Goal: Task Accomplishment & Management: Manage account settings

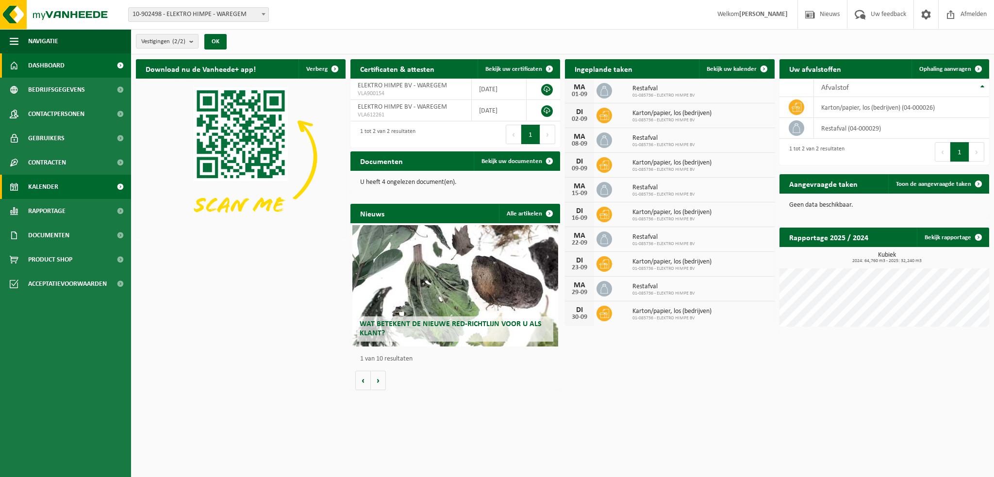
click at [47, 186] on span "Kalender" at bounding box center [43, 187] width 30 height 24
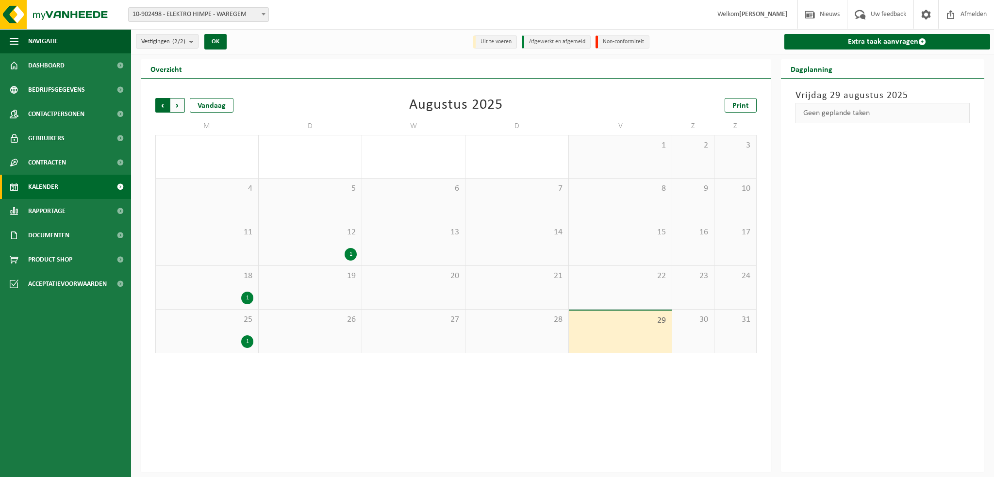
click at [177, 107] on span "Volgende" at bounding box center [177, 105] width 15 height 15
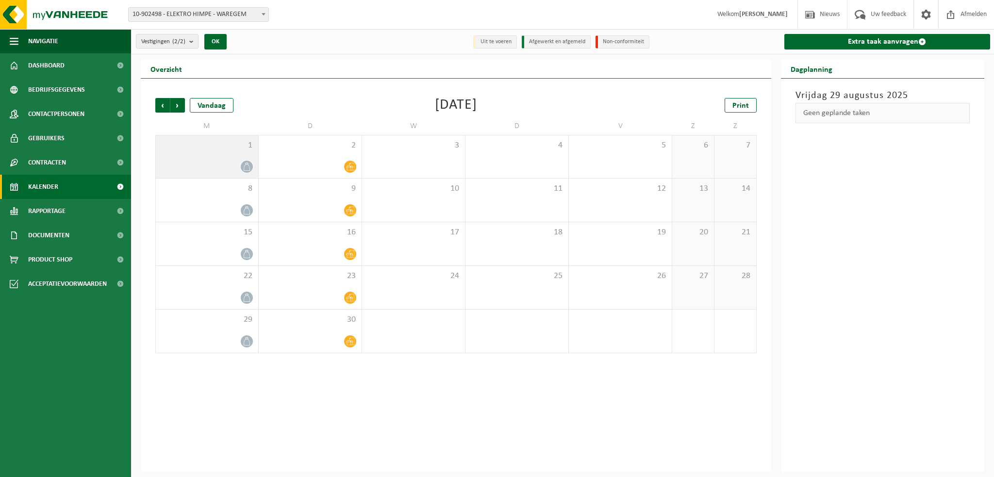
click at [250, 164] on icon at bounding box center [247, 167] width 8 height 8
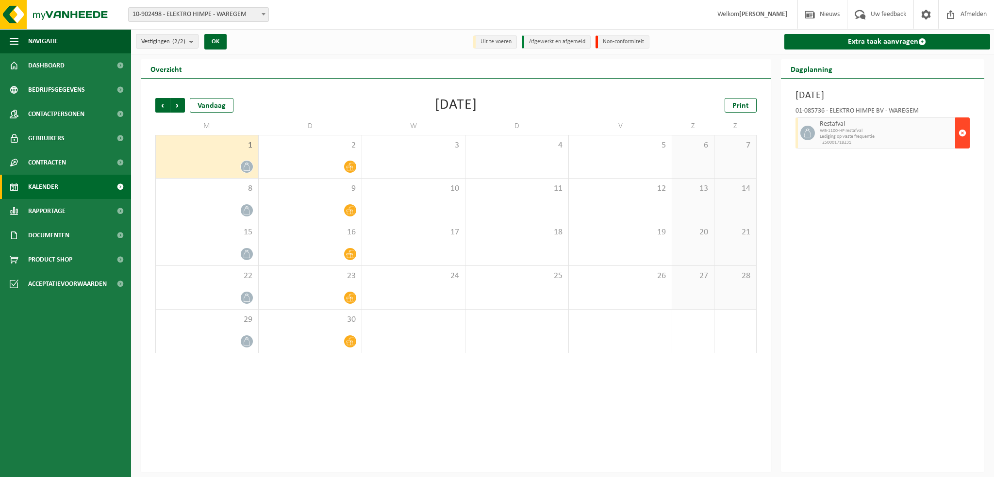
click at [965, 132] on span "button" at bounding box center [962, 132] width 8 height 19
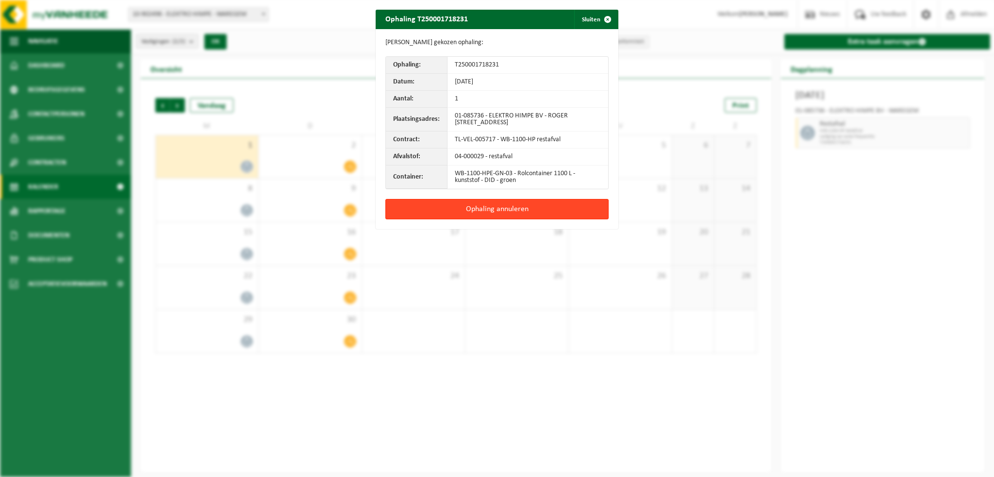
click at [487, 205] on button "Ophaling annuleren" at bounding box center [496, 209] width 223 height 20
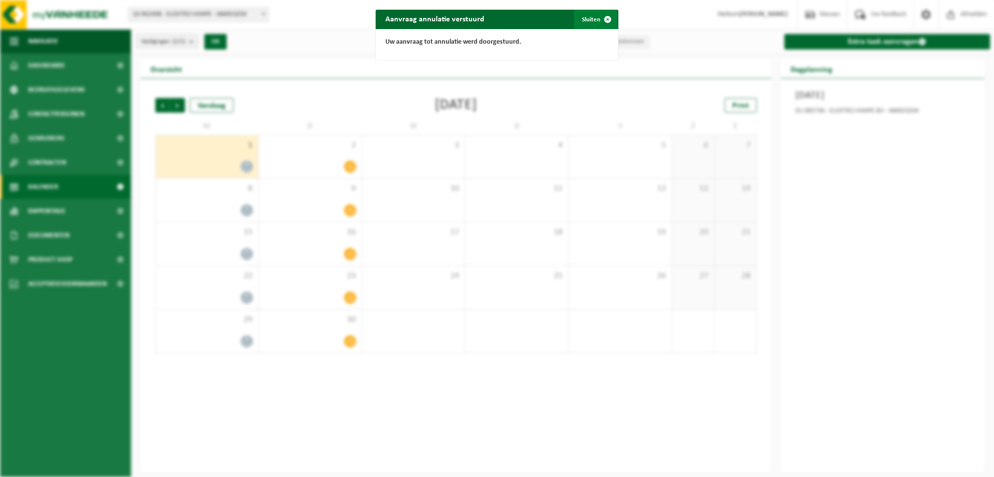
click at [590, 21] on button "Sluiten" at bounding box center [595, 19] width 43 height 19
